Goal: Navigation & Orientation: Find specific page/section

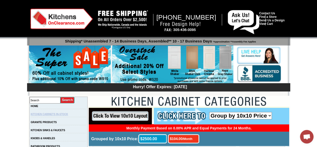
click at [42, 114] on link "KITCHEN CABINETS IN-STOCK" at bounding box center [49, 113] width 37 height 3
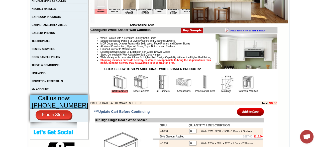
click at [135, 89] on img at bounding box center [141, 81] width 15 height 15
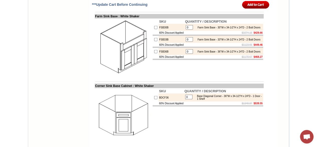
scroll to position [574, 0]
